Goal: Information Seeking & Learning: Learn about a topic

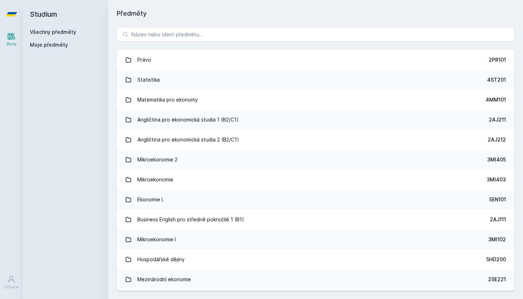
click at [277, 43] on div "Právo 2PR101 Statistika 4ST201 Matematika pro ekonomy 4MM101 Angličtina pro eko…" at bounding box center [315, 159] width 415 height 280
click at [281, 38] on input "search" at bounding box center [316, 34] width 398 height 14
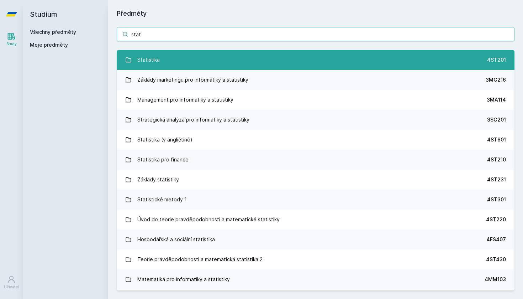
type input "stat"
click at [274, 67] on link "Statistika 4ST201" at bounding box center [316, 60] width 398 height 20
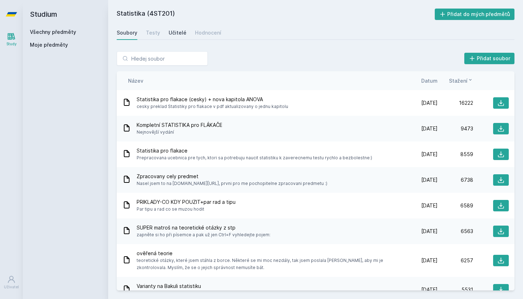
click at [171, 30] on div "Učitelé" at bounding box center [178, 32] width 18 height 7
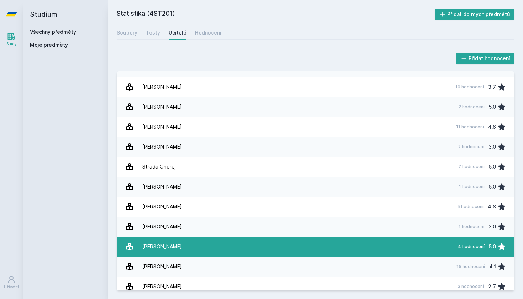
scroll to position [973, 0]
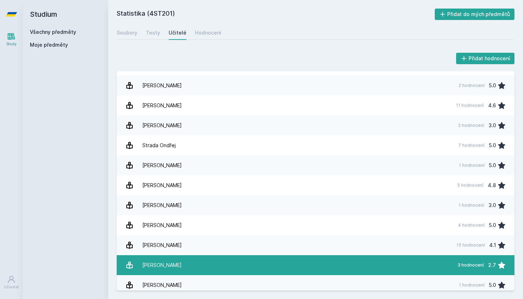
click at [286, 260] on link "[PERSON_NAME] 3 hodnocení 2.7" at bounding box center [316, 265] width 398 height 20
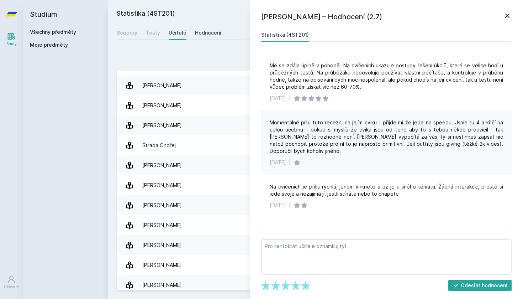
click at [197, 32] on div "Hodnocení" at bounding box center [208, 32] width 26 height 7
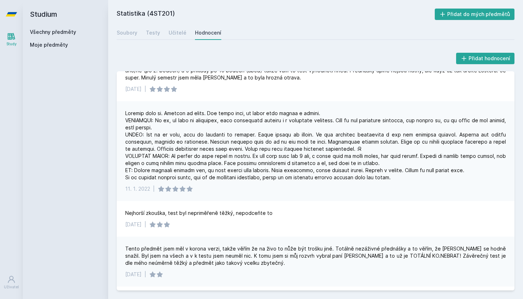
scroll to position [205, 0]
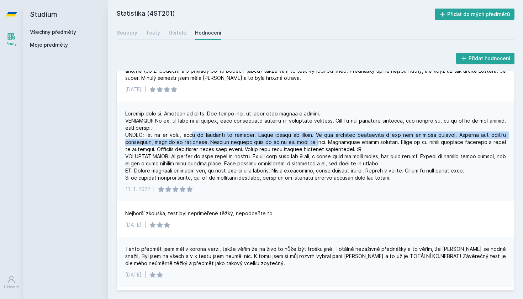
drag, startPoint x: 193, startPoint y: 134, endPoint x: 303, endPoint y: 137, distance: 110.4
click at [303, 137] on div at bounding box center [315, 145] width 381 height 71
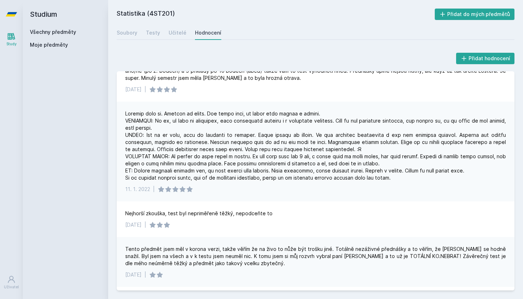
click at [323, 137] on div at bounding box center [315, 145] width 381 height 71
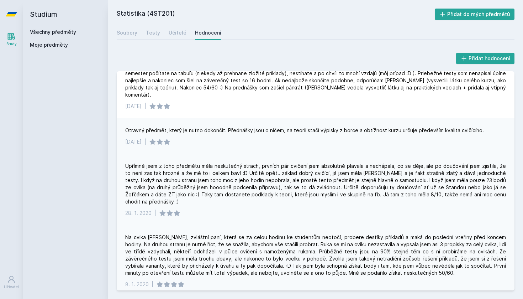
scroll to position [602, 0]
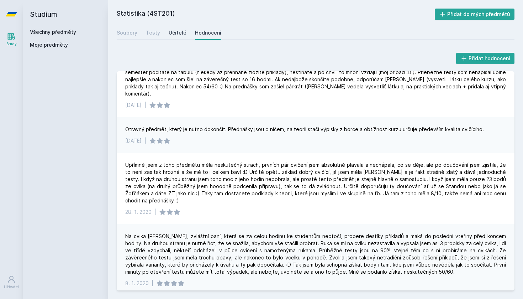
click at [171, 32] on div "Učitelé" at bounding box center [178, 32] width 18 height 7
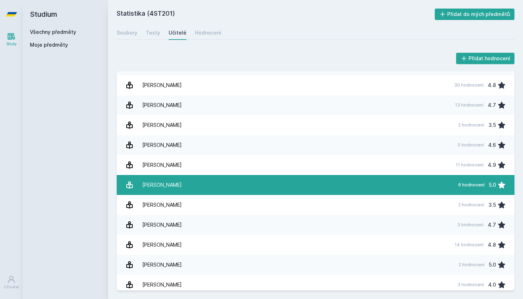
scroll to position [315, 0]
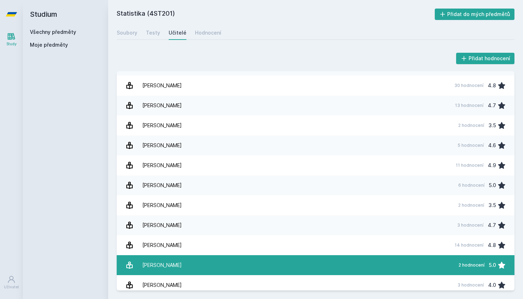
click at [257, 267] on link "[PERSON_NAME] 2 hodnocení 5.0" at bounding box center [316, 265] width 398 height 20
